Goal: Go to known website: Access a specific website the user already knows

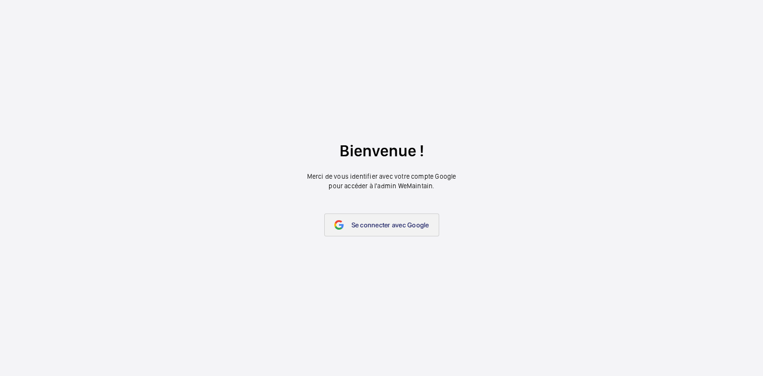
click at [415, 233] on link "Se connecter avec Google" at bounding box center [381, 225] width 115 height 23
